Goal: Task Accomplishment & Management: Manage account settings

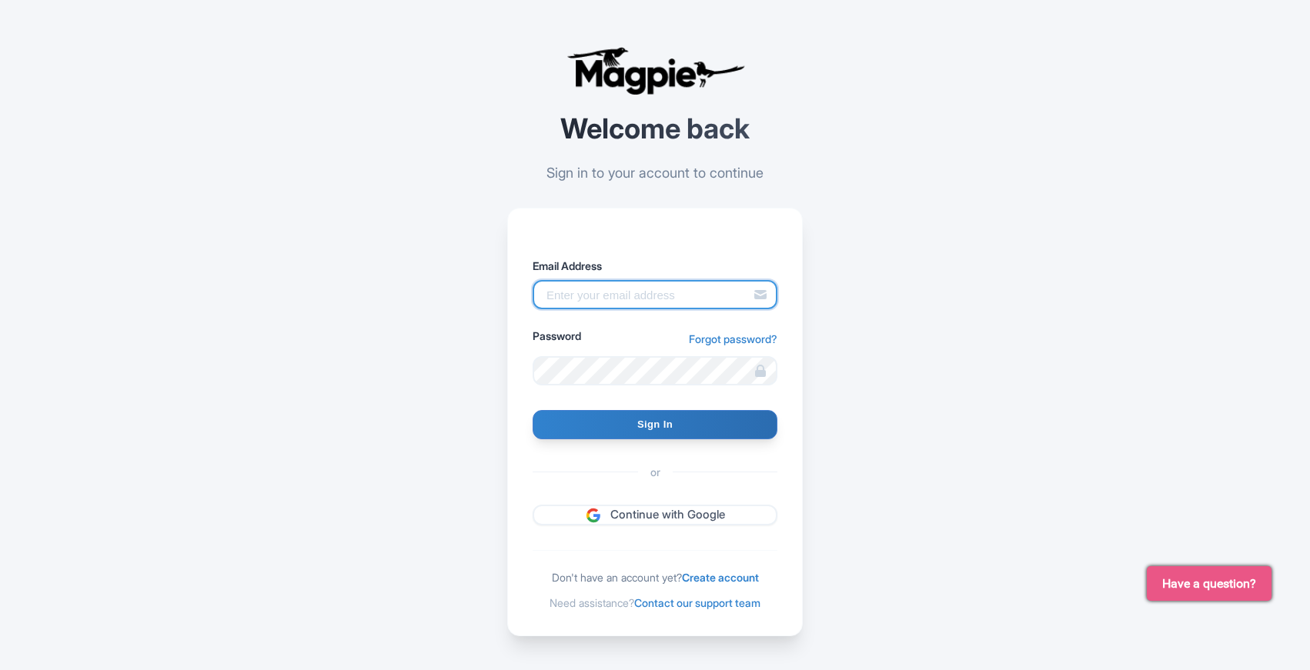
click at [593, 299] on input "Email Address" at bounding box center [655, 294] width 245 height 29
type input "abtransfers@abtransfers.mx"
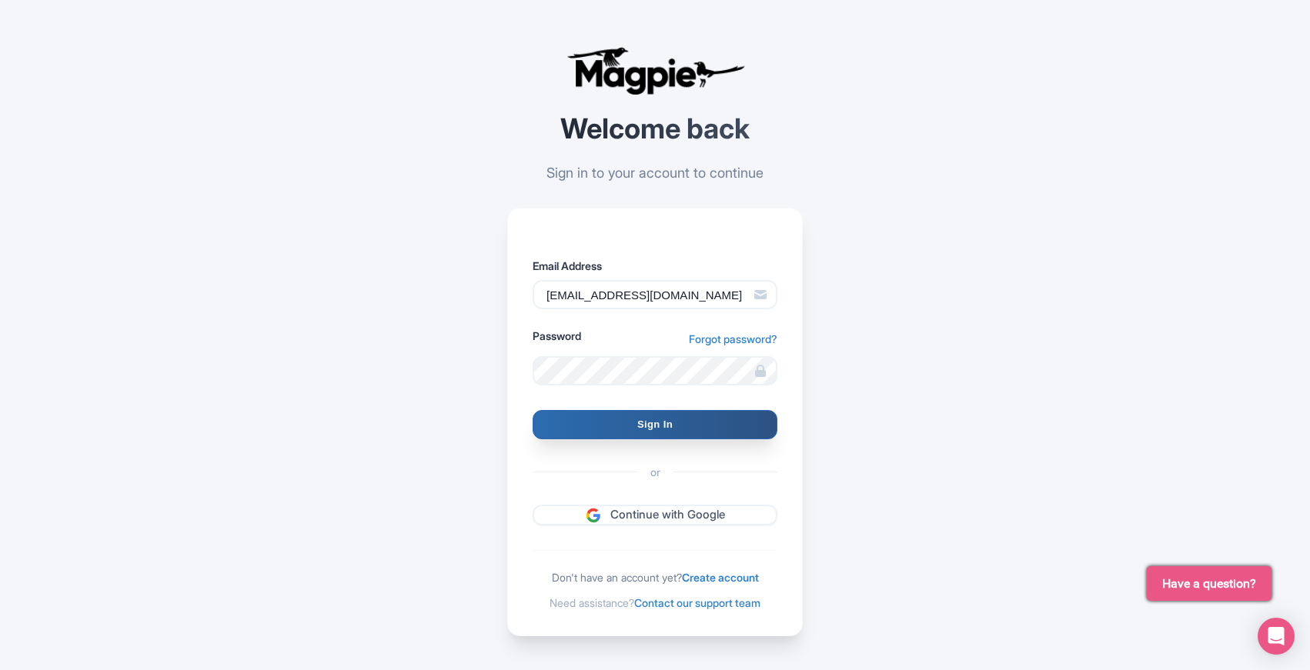
click at [669, 430] on input "Sign In" at bounding box center [655, 424] width 245 height 29
type input "Signing in..."
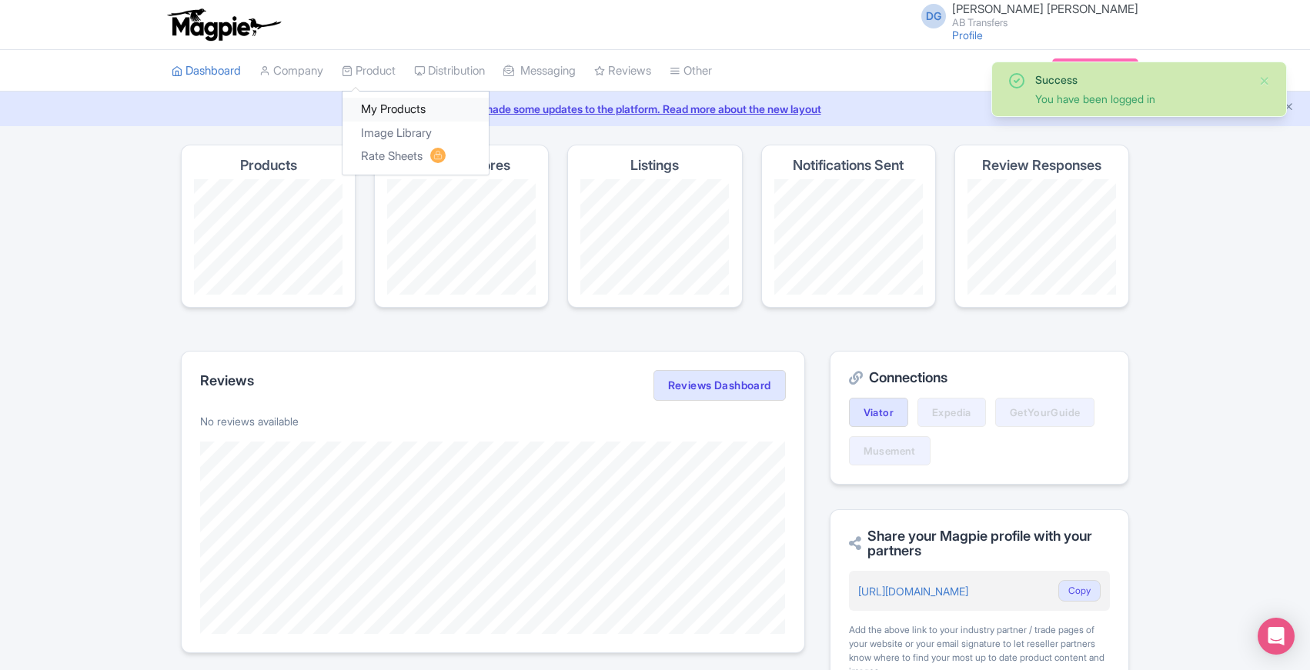
click at [386, 105] on link "My Products" at bounding box center [415, 110] width 146 height 24
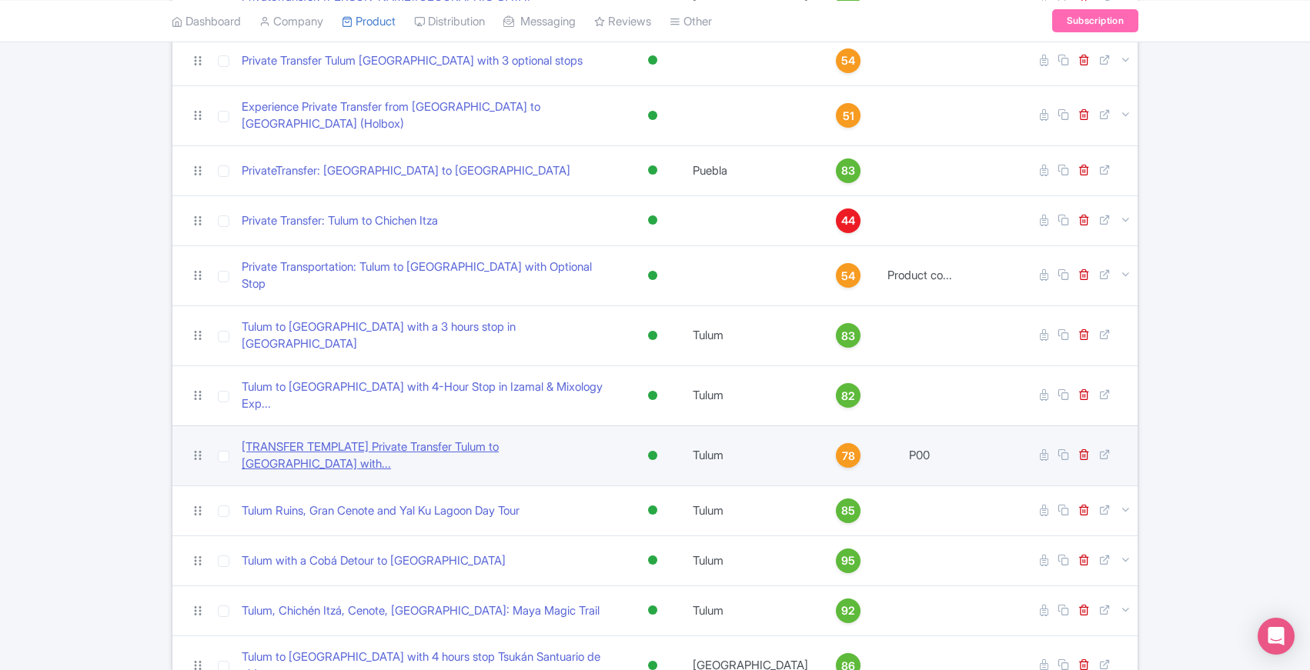
scroll to position [781, 0]
click at [379, 438] on link "[TRANSFER TEMPLATE] Private Transfer Tulum to [GEOGRAPHIC_DATA] with..." at bounding box center [429, 455] width 374 height 35
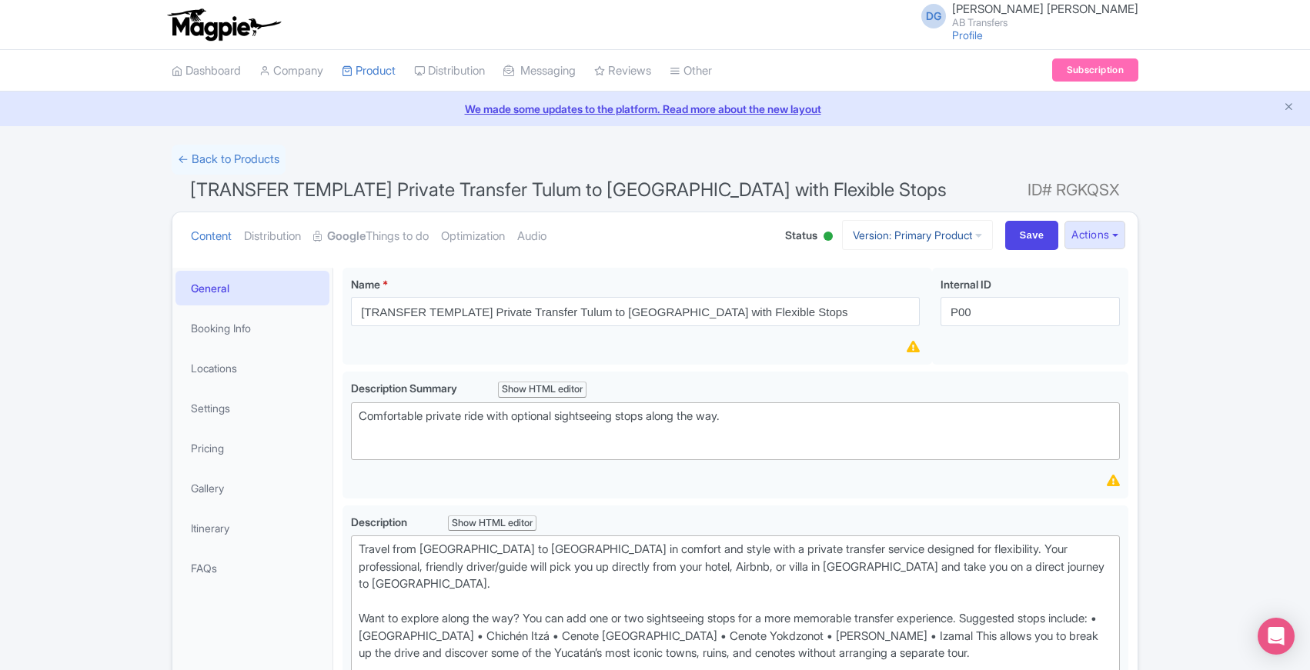
click at [975, 236] on icon at bounding box center [978, 235] width 7 height 11
click at [956, 179] on h1 "[TRANSFER TEMPLATE] Private Transfer Tulum to Merida with Flexible Stops ID# RG…" at bounding box center [655, 193] width 967 height 37
click at [1119, 233] on button "Actions" at bounding box center [1094, 235] width 61 height 28
click at [220, 156] on link "← Back to Products" at bounding box center [229, 160] width 114 height 30
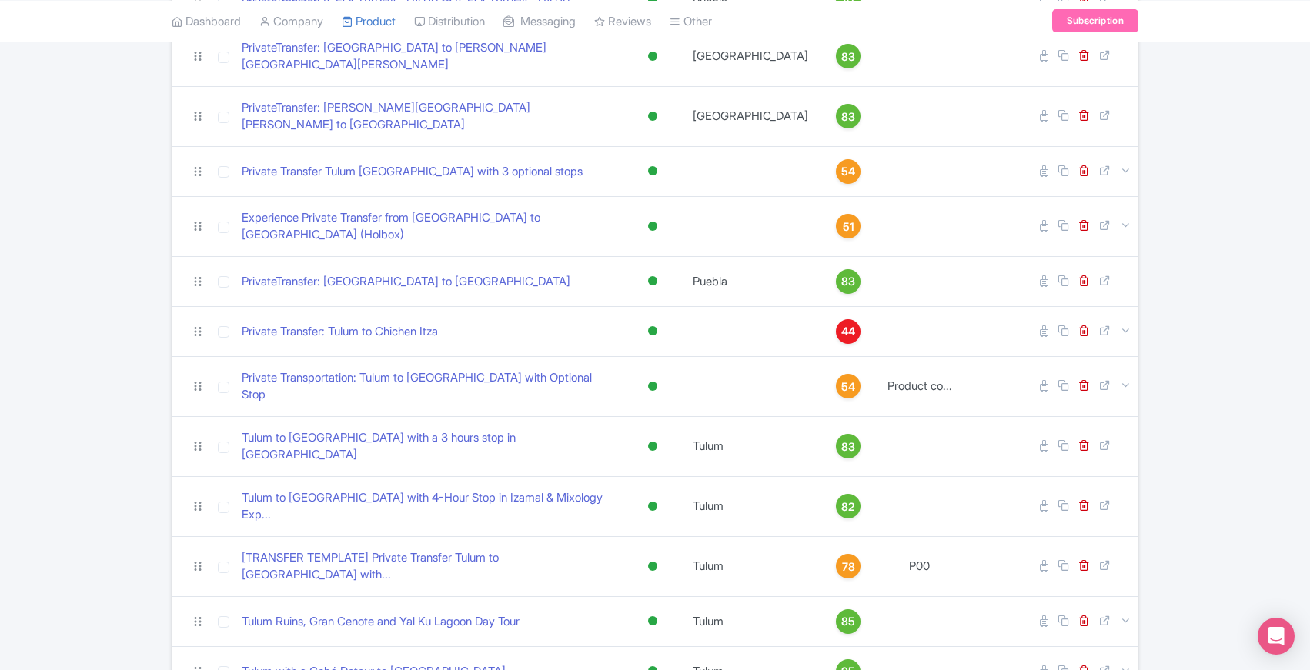
scroll to position [758, 0]
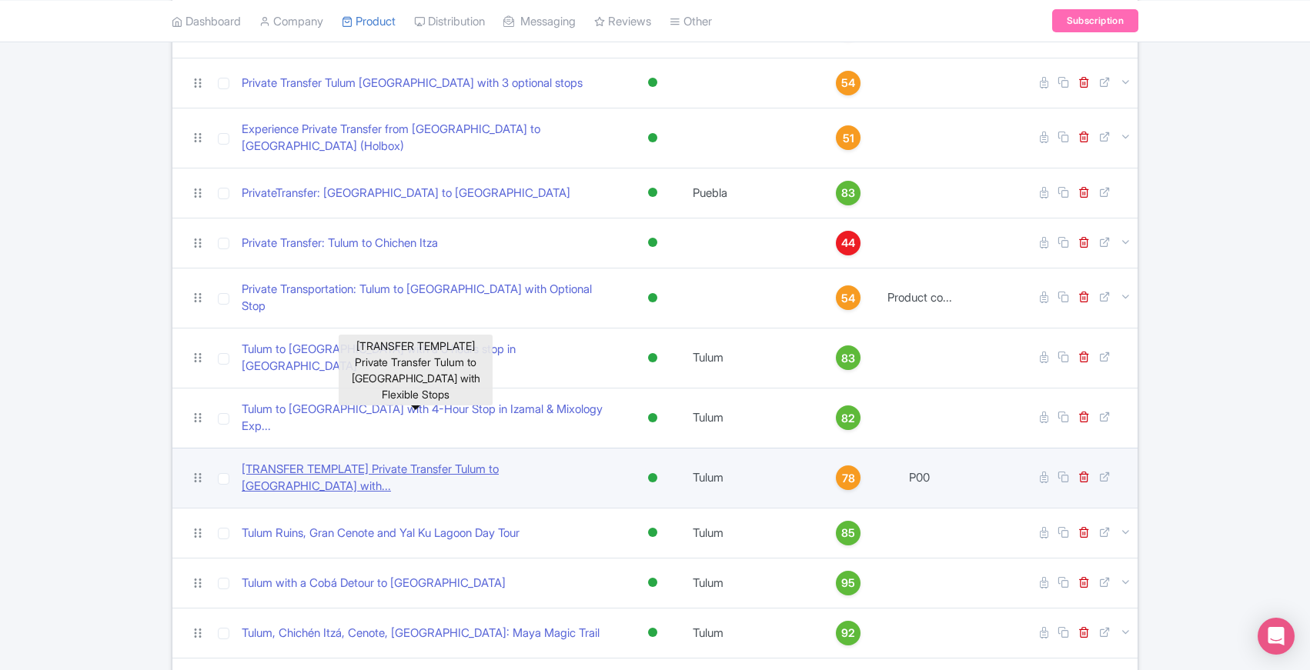
click at [358, 461] on link "[TRANSFER TEMPLATE] Private Transfer Tulum to Merida with..." at bounding box center [429, 478] width 374 height 35
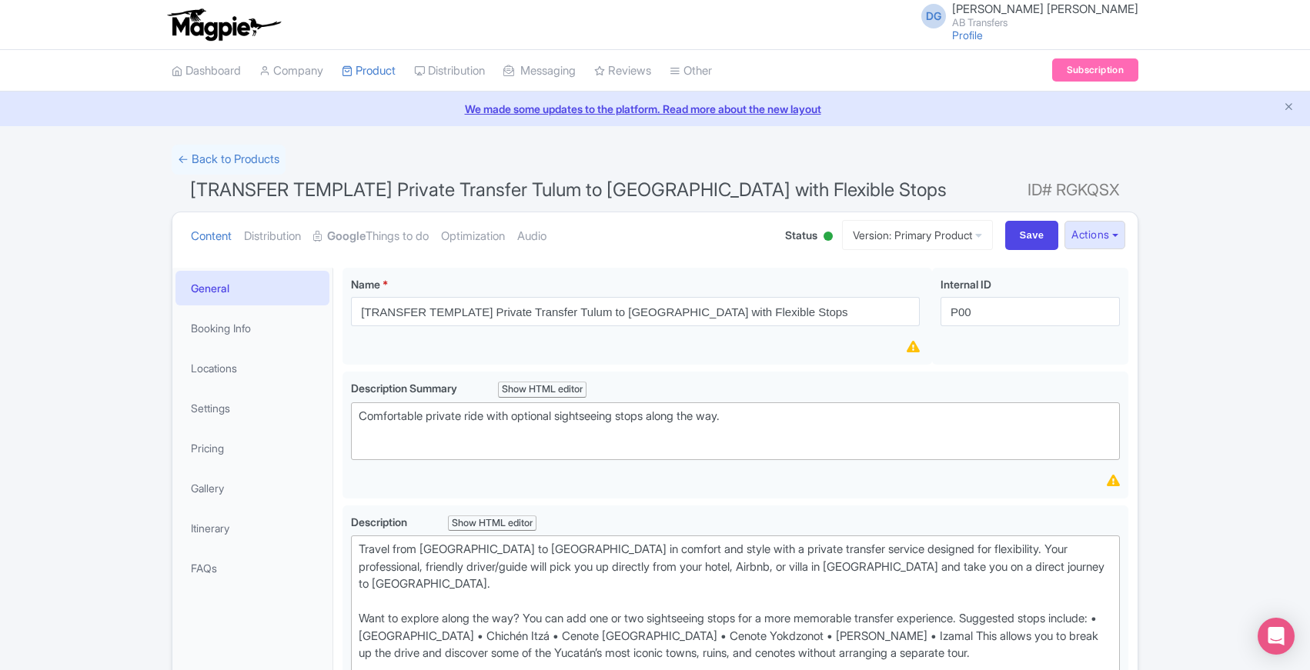
click at [823, 237] on div at bounding box center [827, 236] width 9 height 9
click at [759, 294] on div "Inactive" at bounding box center [789, 294] width 91 height 30
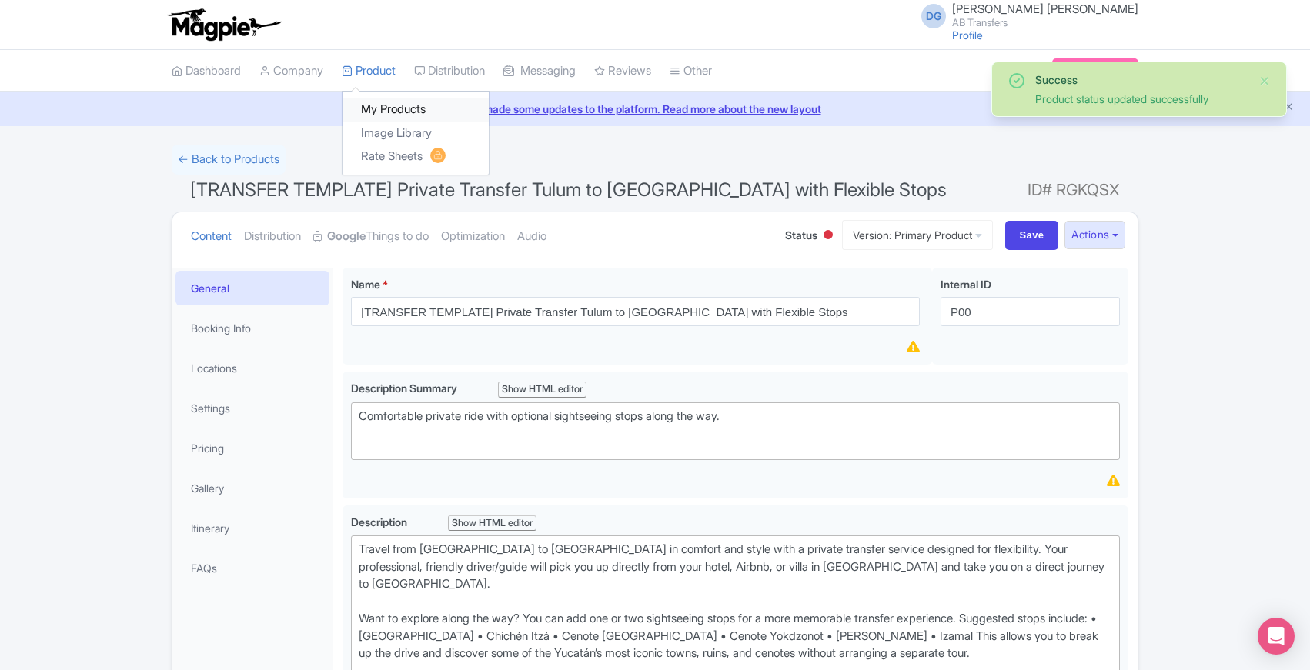
click at [380, 113] on link "My Products" at bounding box center [415, 110] width 146 height 24
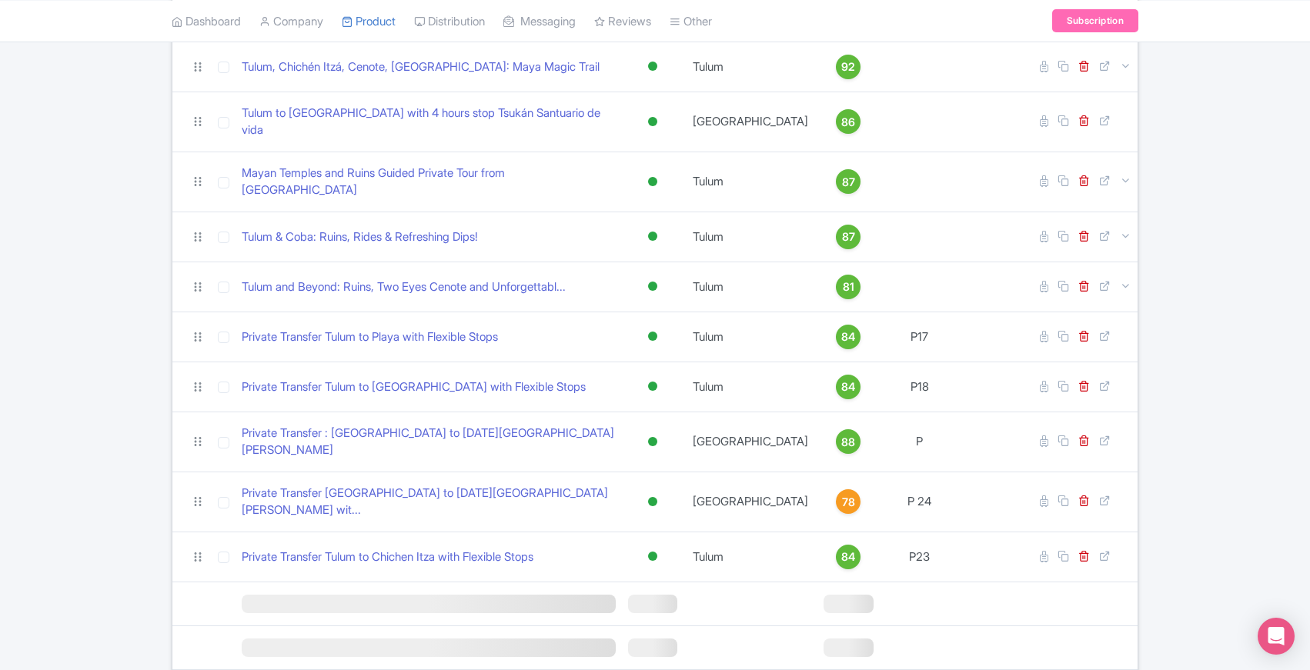
scroll to position [1233, 0]
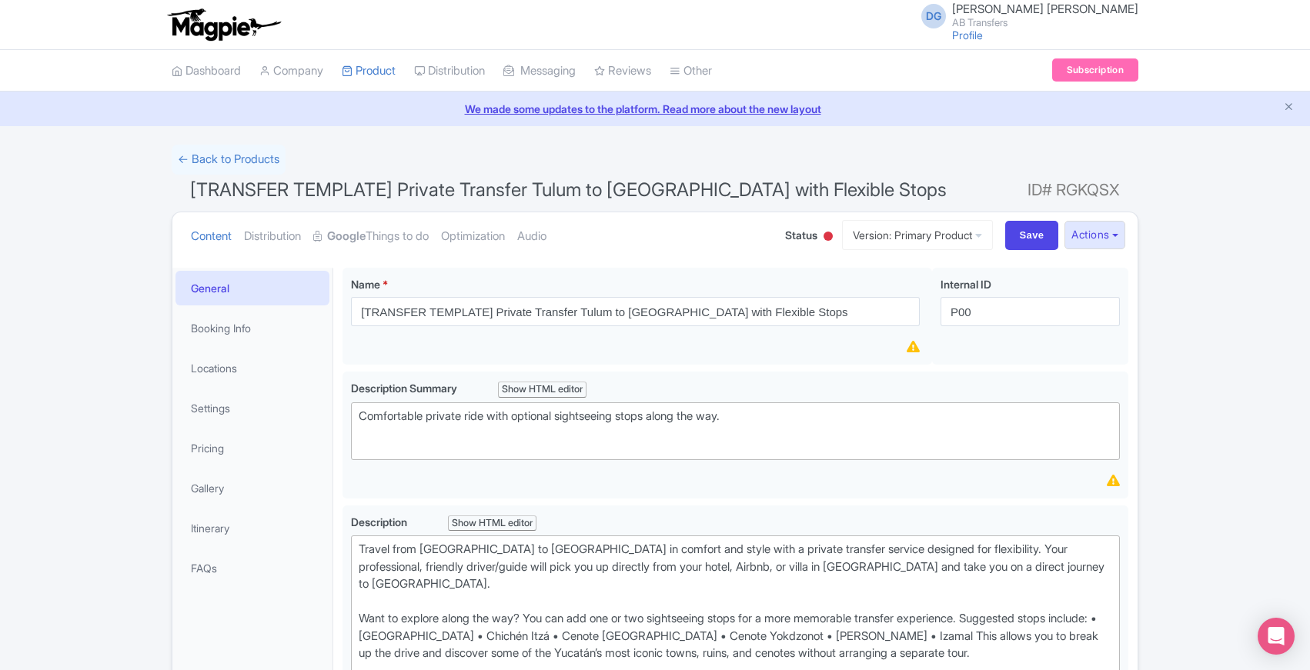
click at [215, 489] on link "Gallery" at bounding box center [252, 488] width 154 height 35
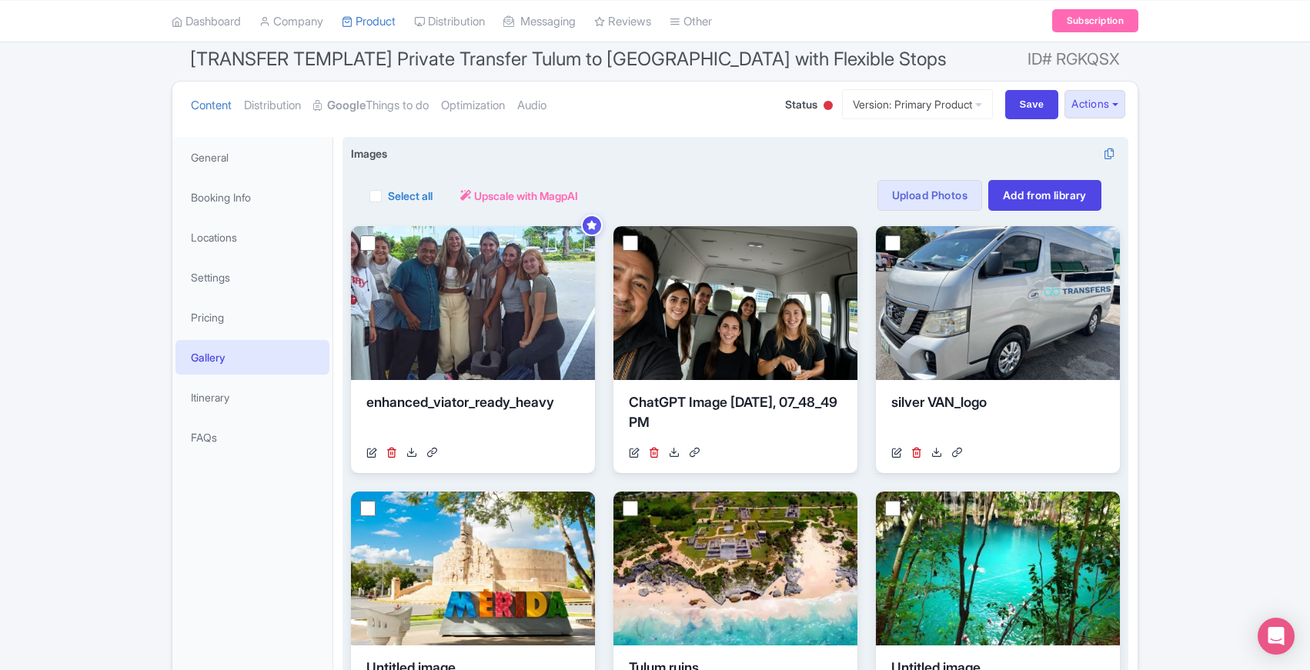
scroll to position [133, 0]
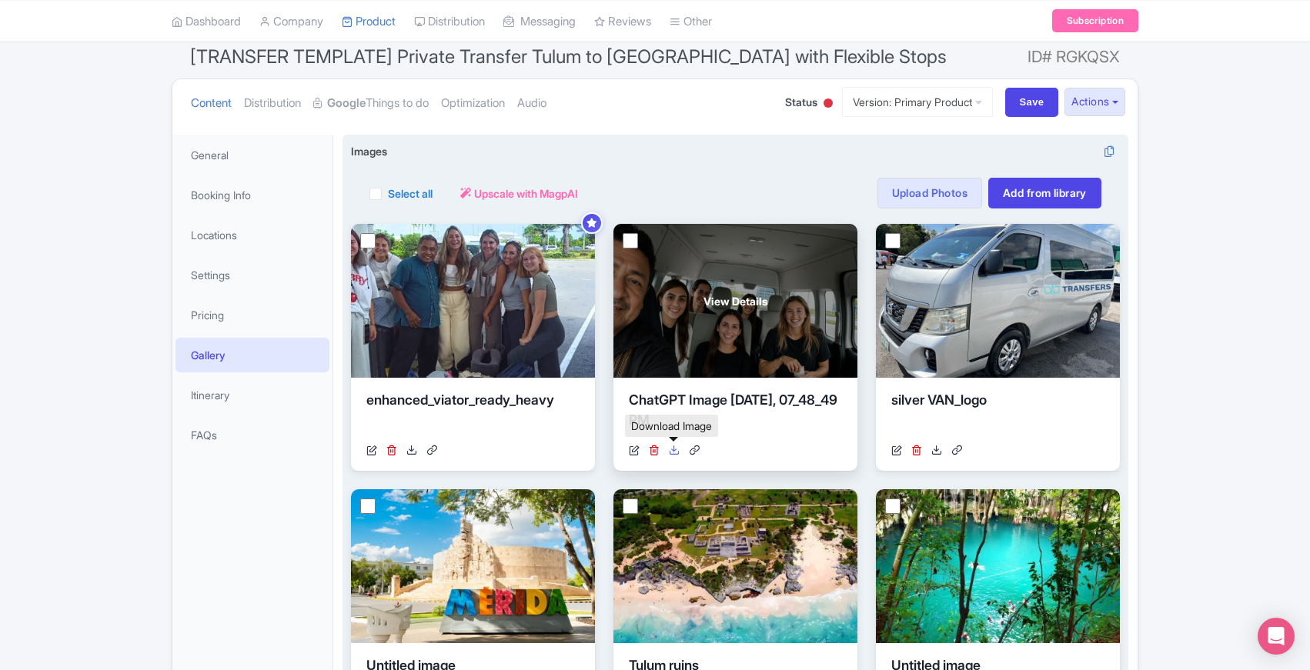
click at [673, 449] on icon at bounding box center [674, 450] width 11 height 11
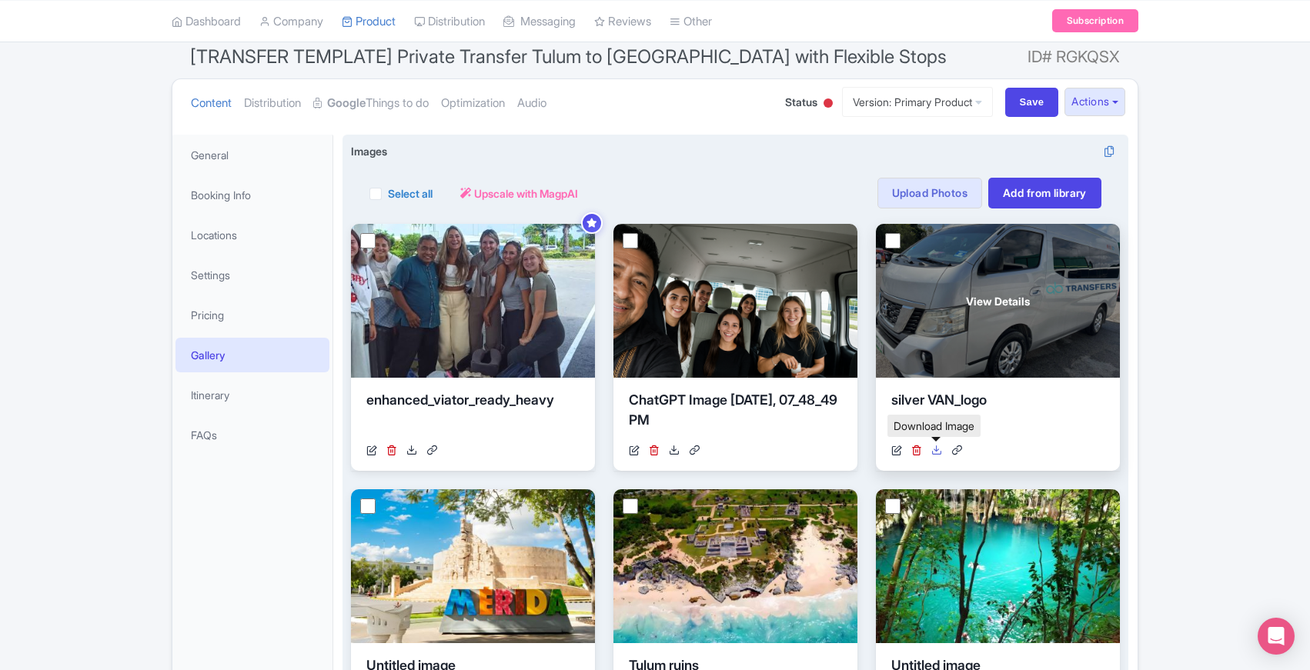
click at [936, 451] on icon at bounding box center [936, 450] width 11 height 11
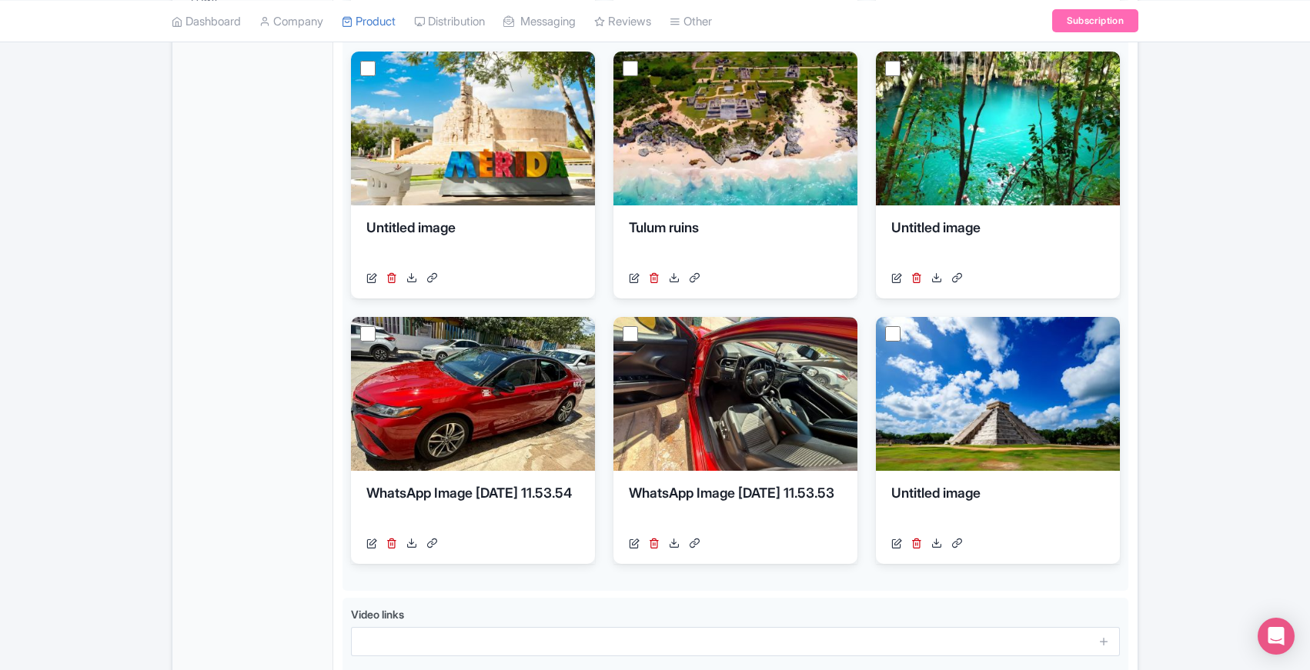
scroll to position [573, 0]
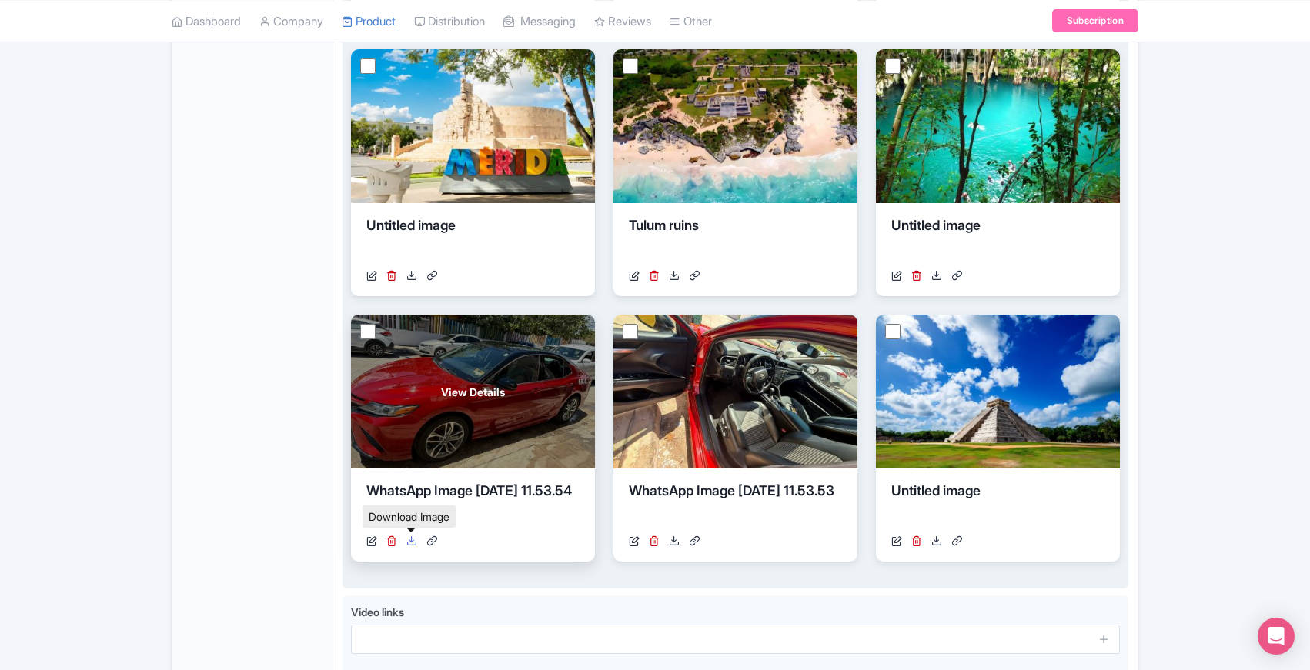
click at [412, 541] on icon at bounding box center [411, 541] width 11 height 11
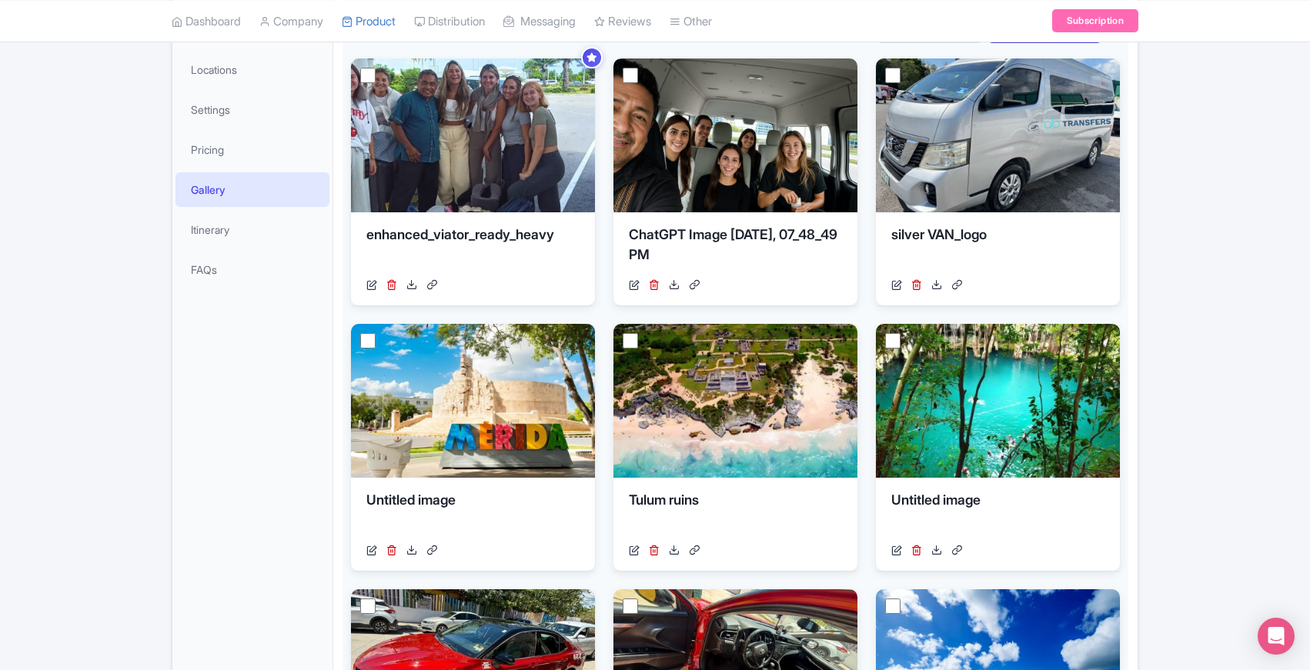
scroll to position [0, 0]
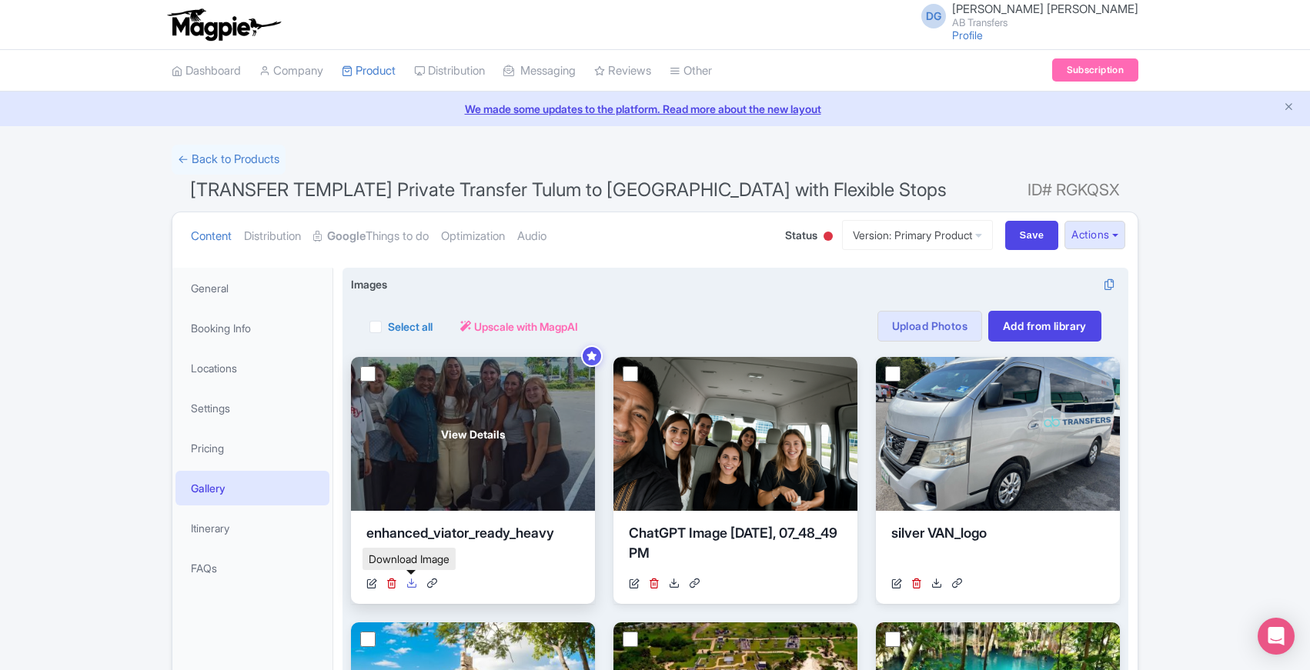
click at [412, 583] on icon at bounding box center [411, 583] width 11 height 11
